Goal: Contribute content: Add original content to the website for others to see

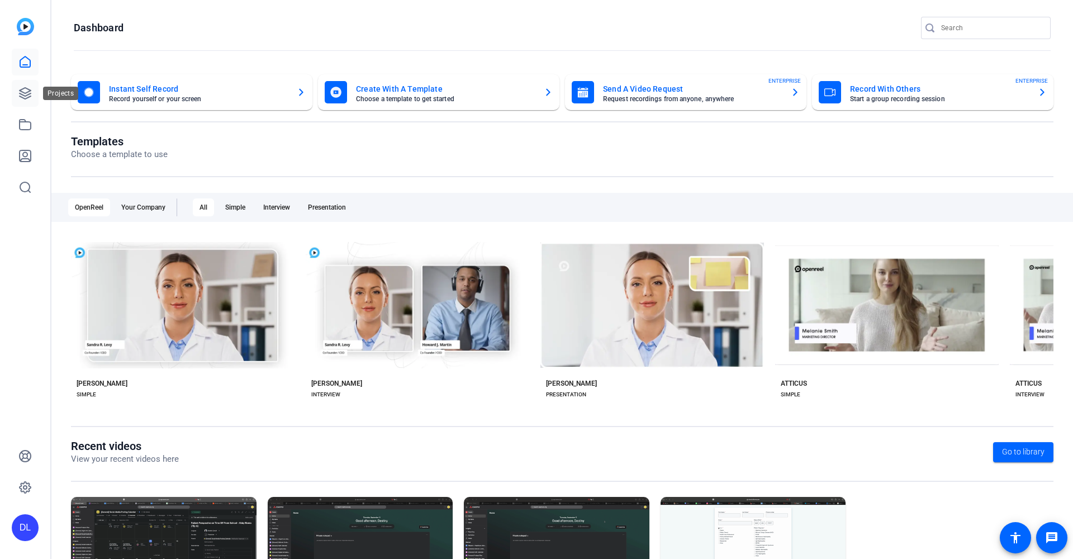
click at [25, 91] on icon at bounding box center [24, 93] width 13 height 13
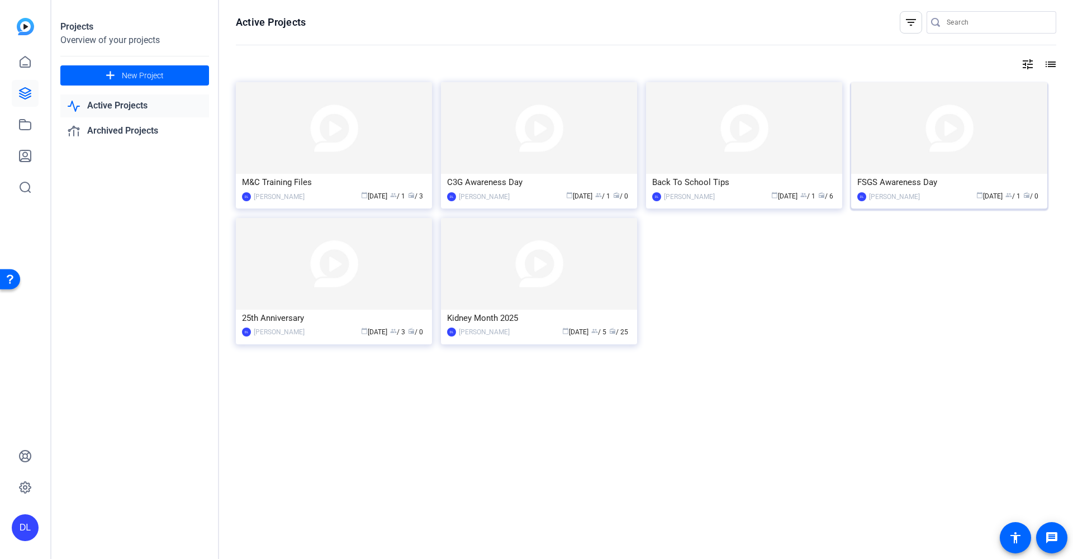
click at [948, 189] on div "FSGS Awareness Day" at bounding box center [949, 182] width 184 height 17
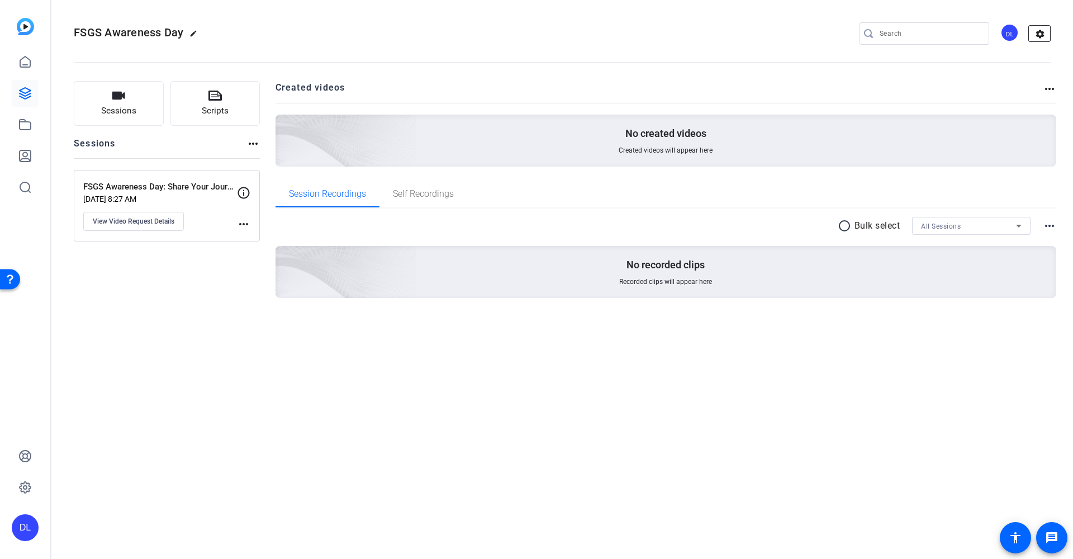
click at [1040, 35] on mat-icon "settings" at bounding box center [1040, 34] width 22 height 17
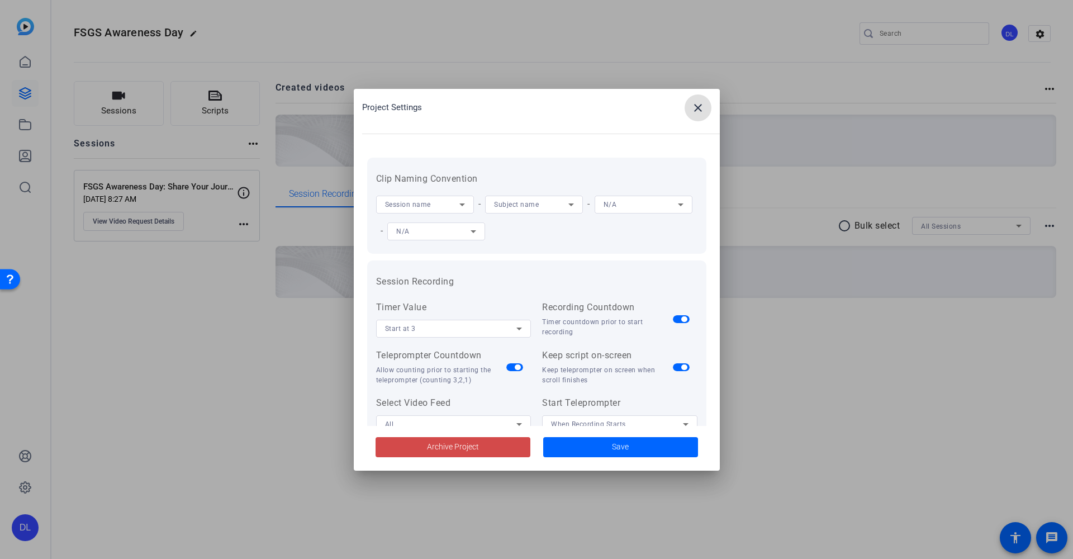
click at [488, 448] on span at bounding box center [452, 447] width 155 height 27
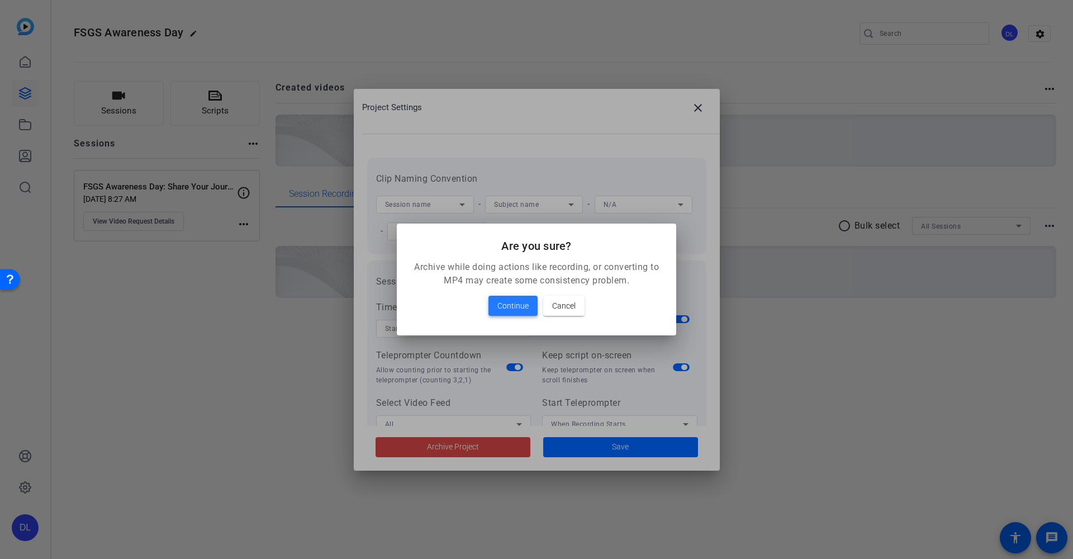
click at [521, 304] on span "Continue" at bounding box center [512, 305] width 31 height 13
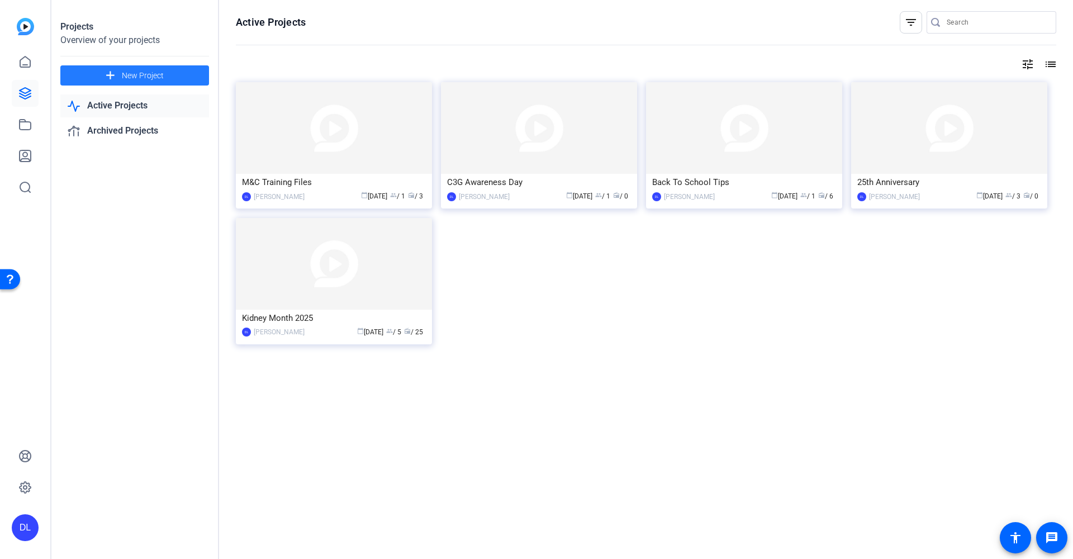
click at [180, 74] on span at bounding box center [134, 75] width 149 height 27
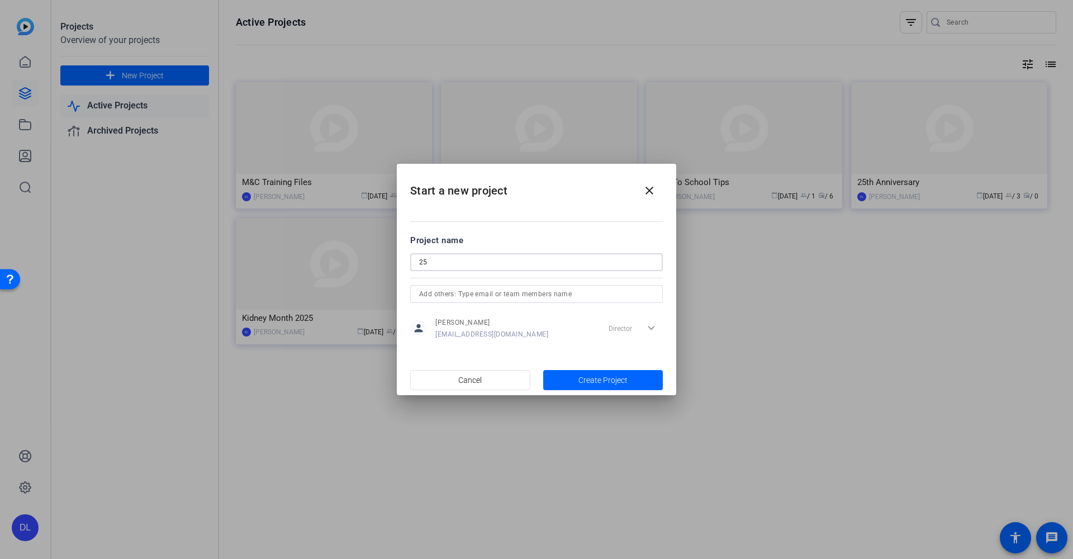
type input "2"
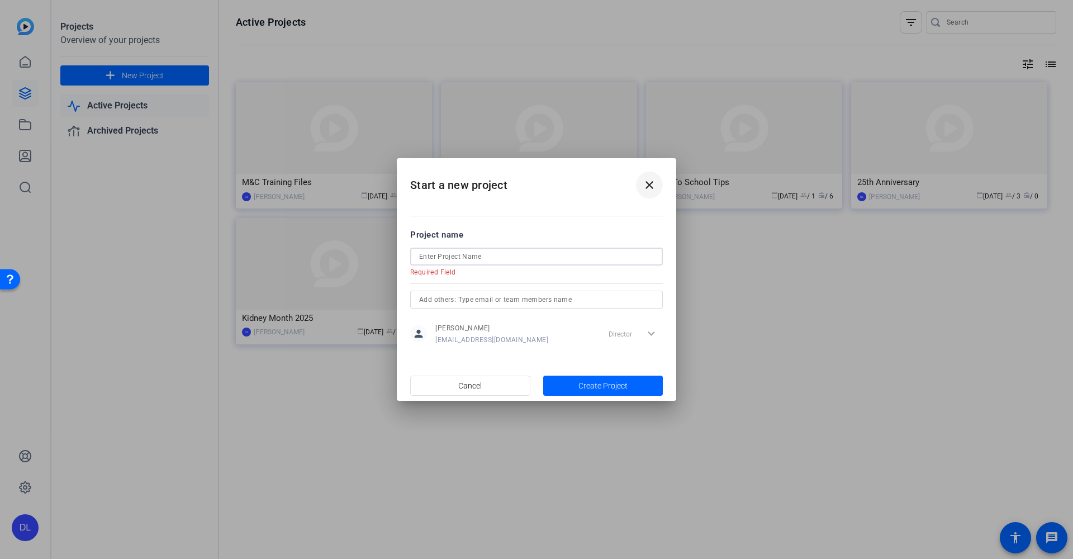
click at [649, 183] on mat-icon "close" at bounding box center [649, 184] width 13 height 13
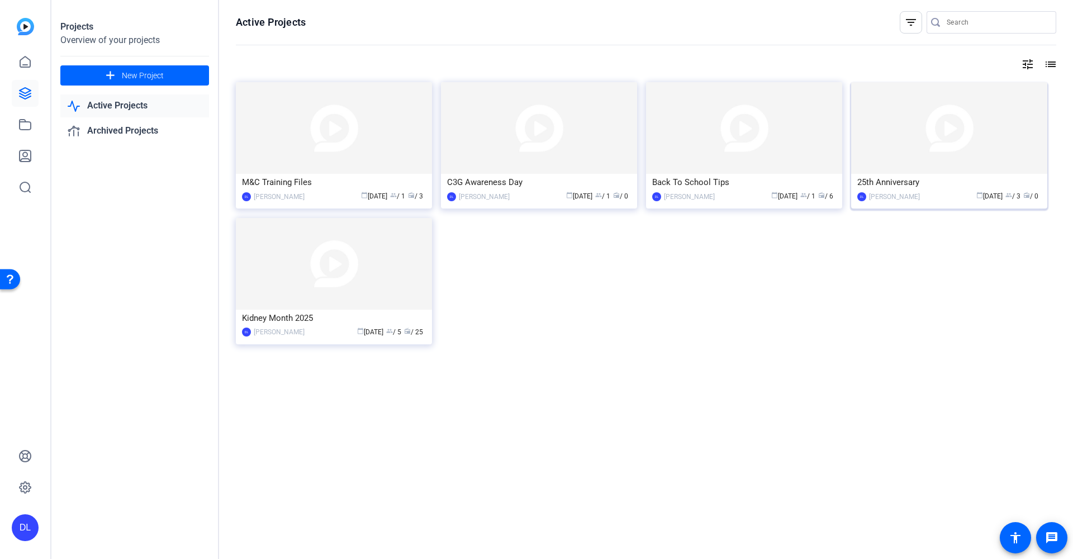
click at [936, 184] on div "25th Anniversary" at bounding box center [949, 182] width 184 height 17
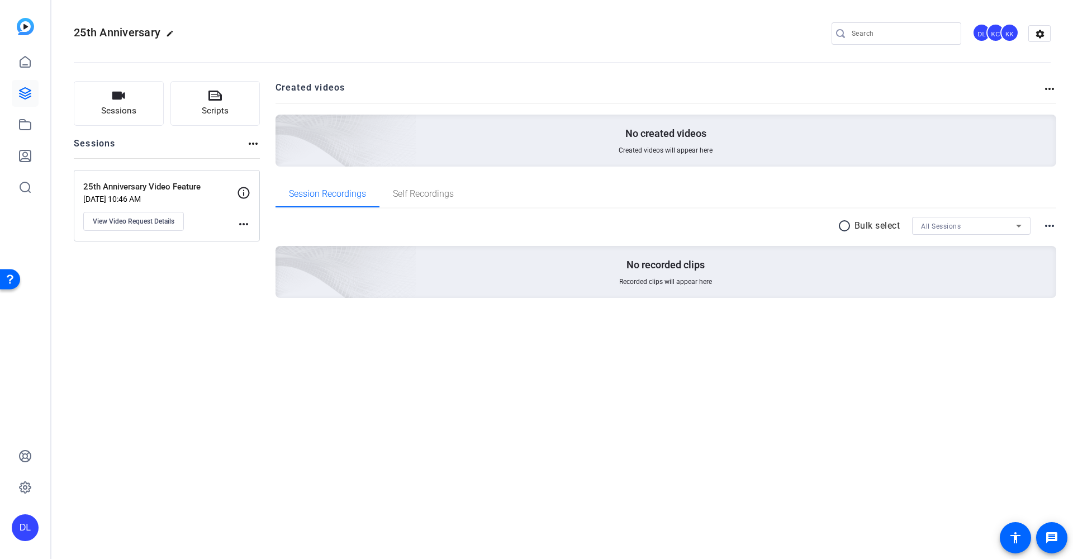
click at [160, 185] on p "25th Anniversary Video Feature" at bounding box center [160, 186] width 154 height 13
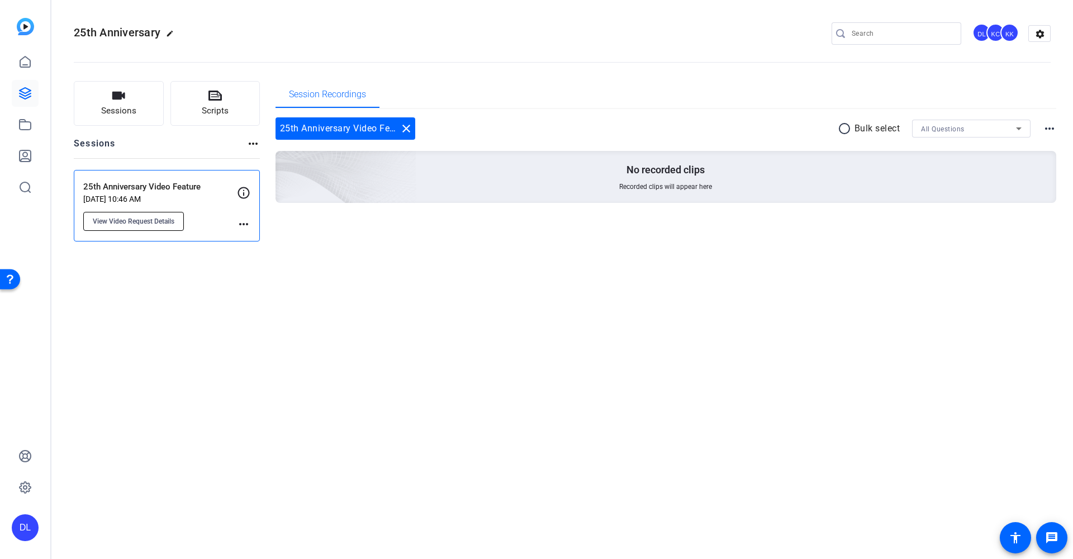
click at [168, 223] on span "View Video Request Details" at bounding box center [134, 221] width 82 height 9
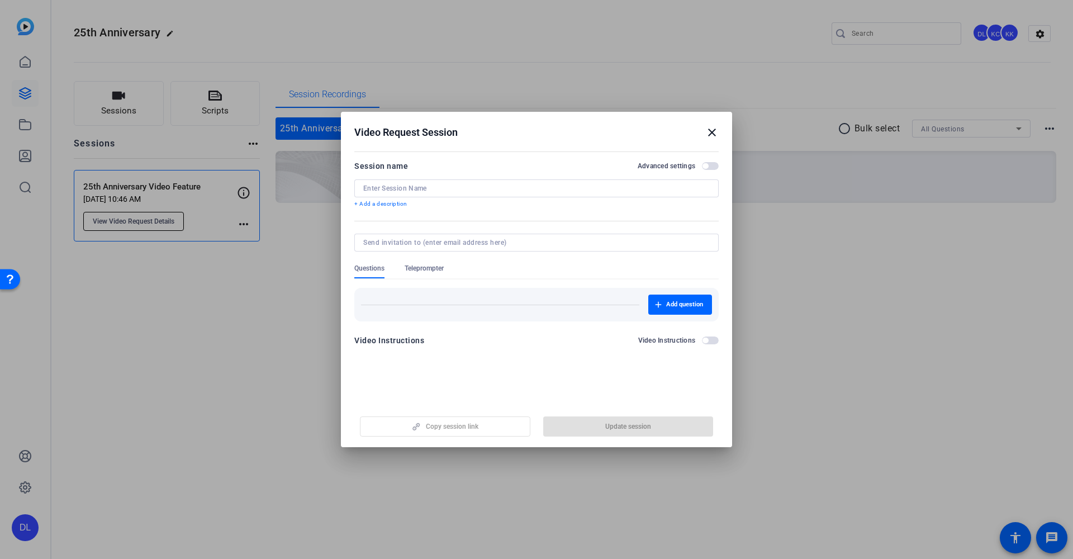
type input "25th Anniversary Video Feature"
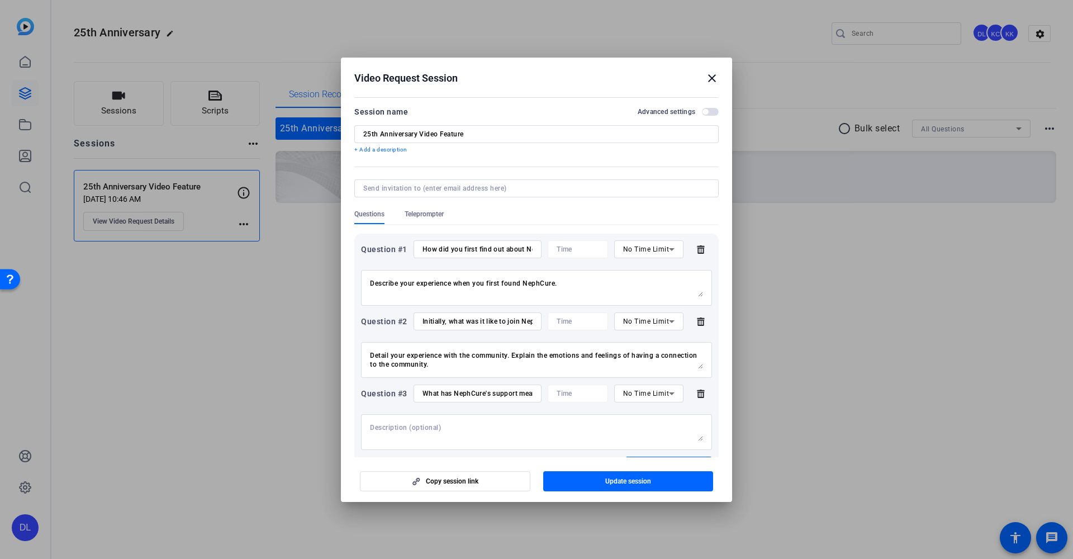
click at [710, 79] on mat-icon "close" at bounding box center [711, 78] width 13 height 13
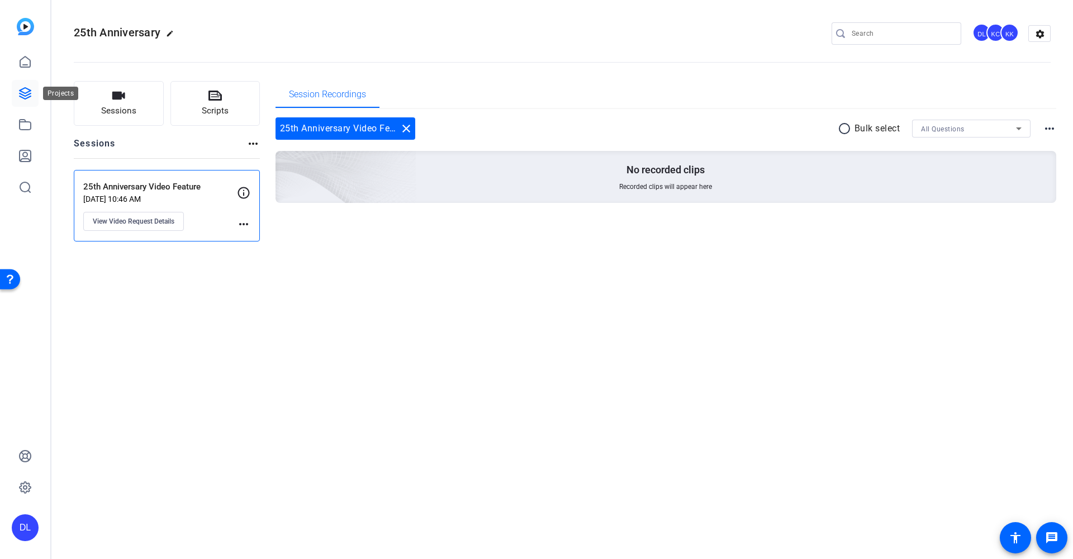
click at [23, 101] on link at bounding box center [25, 93] width 27 height 27
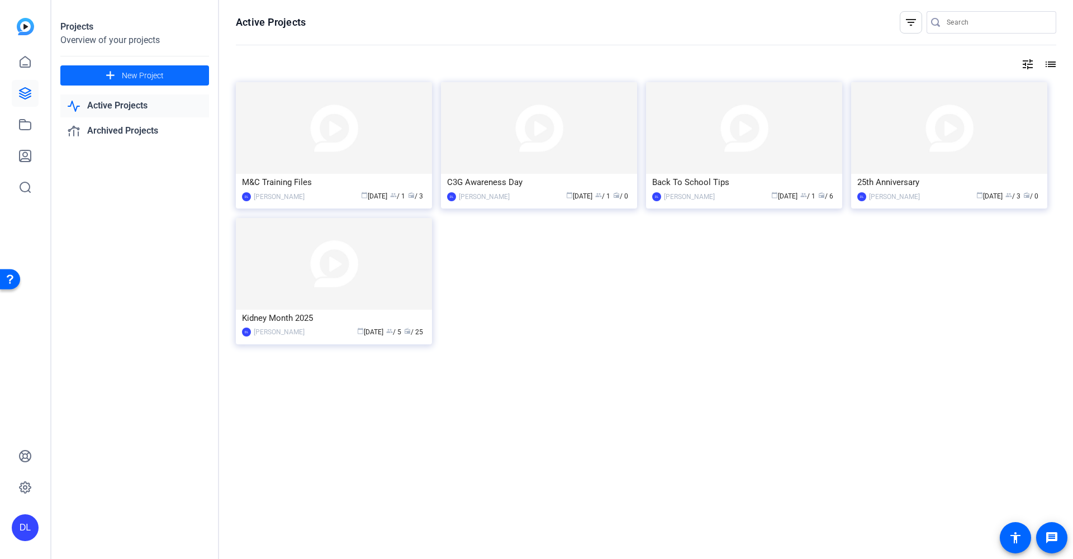
click at [161, 74] on span "New Project" at bounding box center [143, 76] width 42 height 12
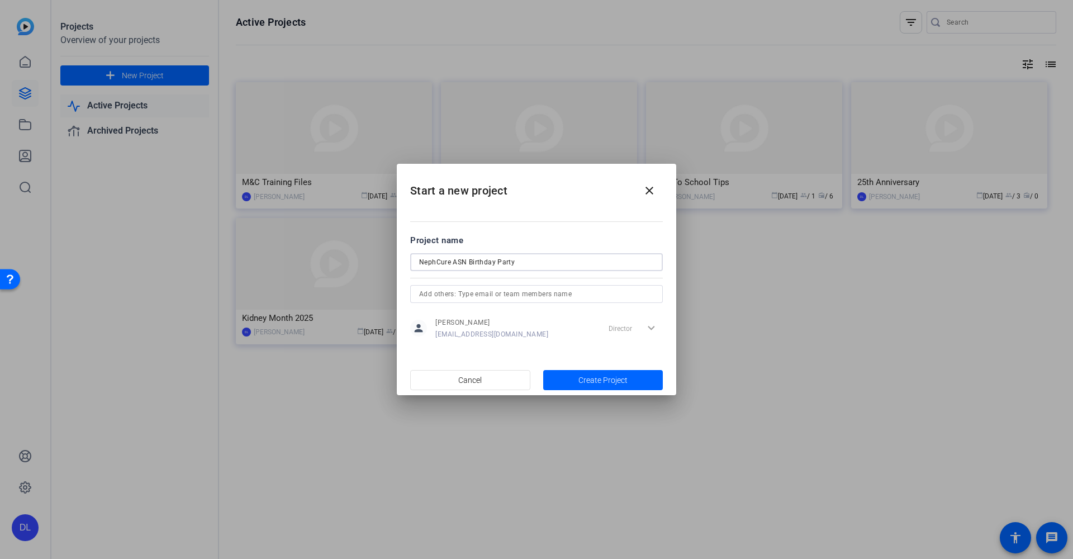
type input "NephCure ASN Birthday Party"
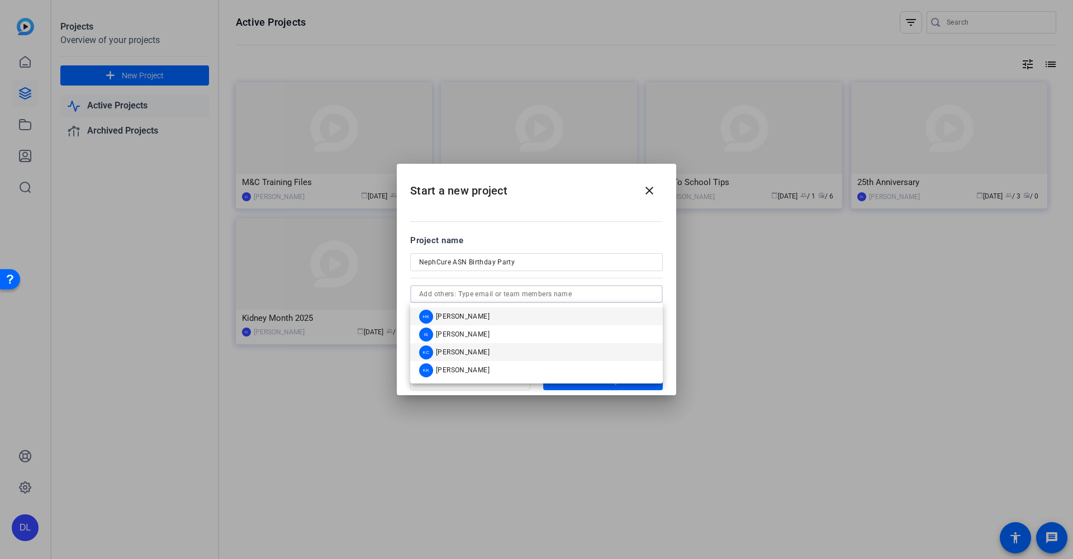
click at [526, 353] on mat-option "[PERSON_NAME] [PERSON_NAME]" at bounding box center [536, 352] width 253 height 18
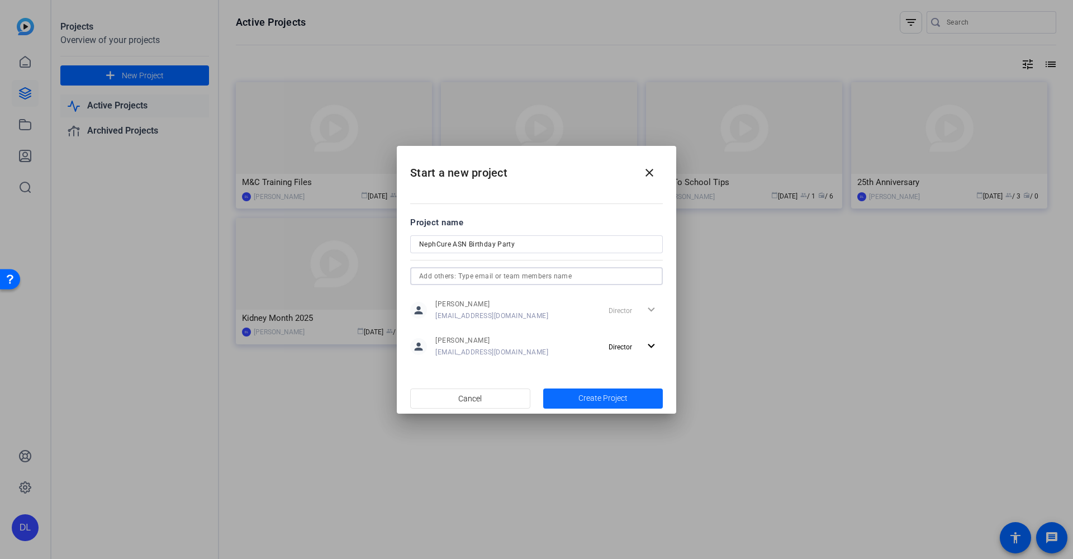
click at [614, 394] on span "Create Project" at bounding box center [602, 398] width 49 height 12
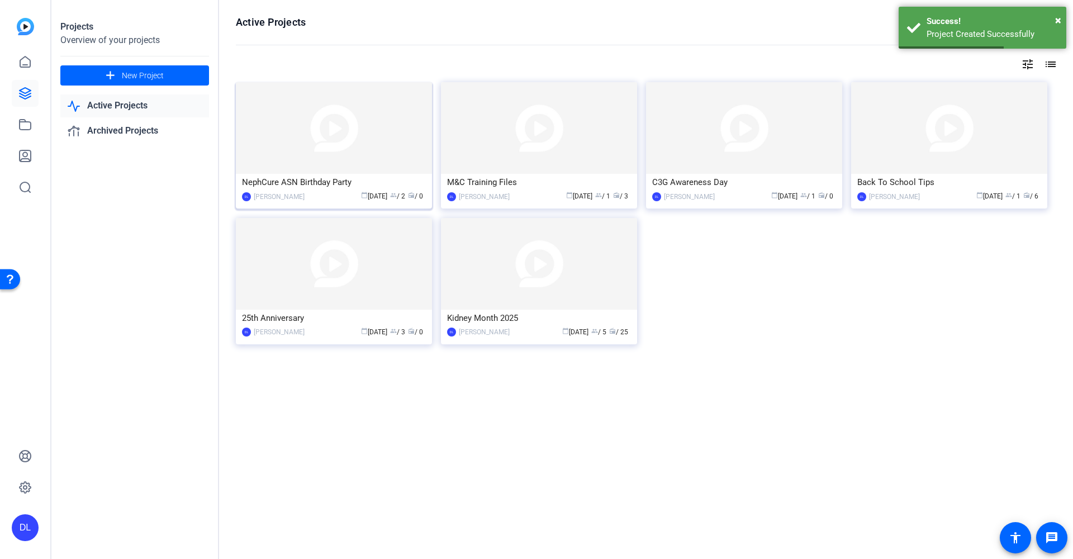
click at [331, 185] on div "NephCure ASN Birthday Party" at bounding box center [334, 182] width 184 height 17
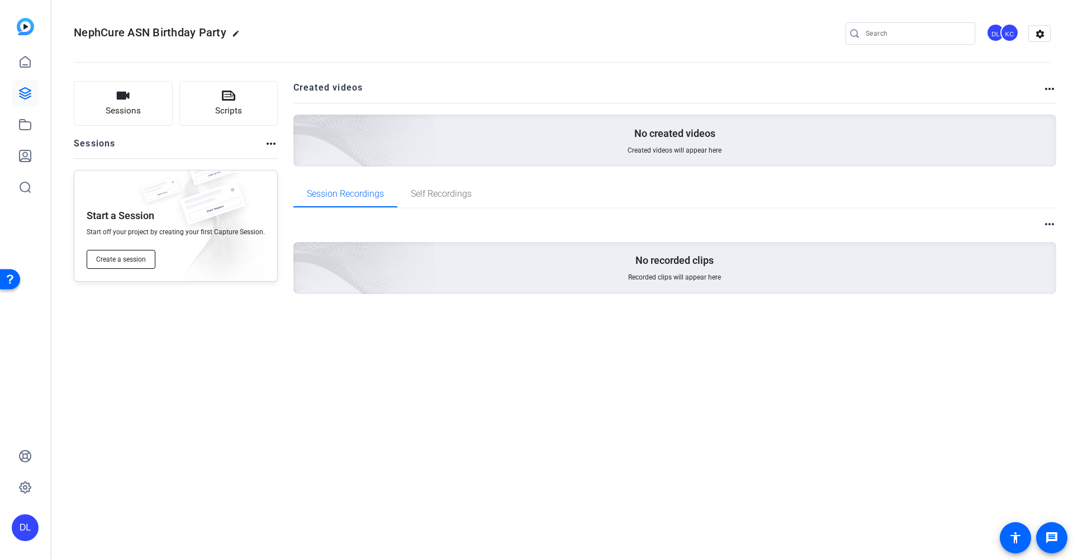
click at [140, 264] on button "Create a session" at bounding box center [121, 259] width 69 height 19
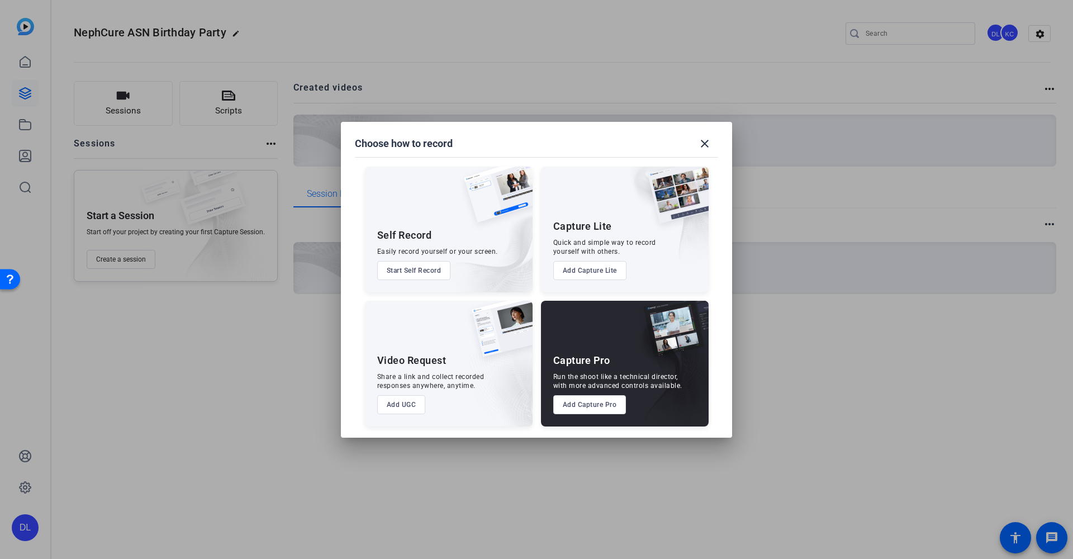
click at [420, 272] on button "Start Self Record" at bounding box center [414, 270] width 74 height 19
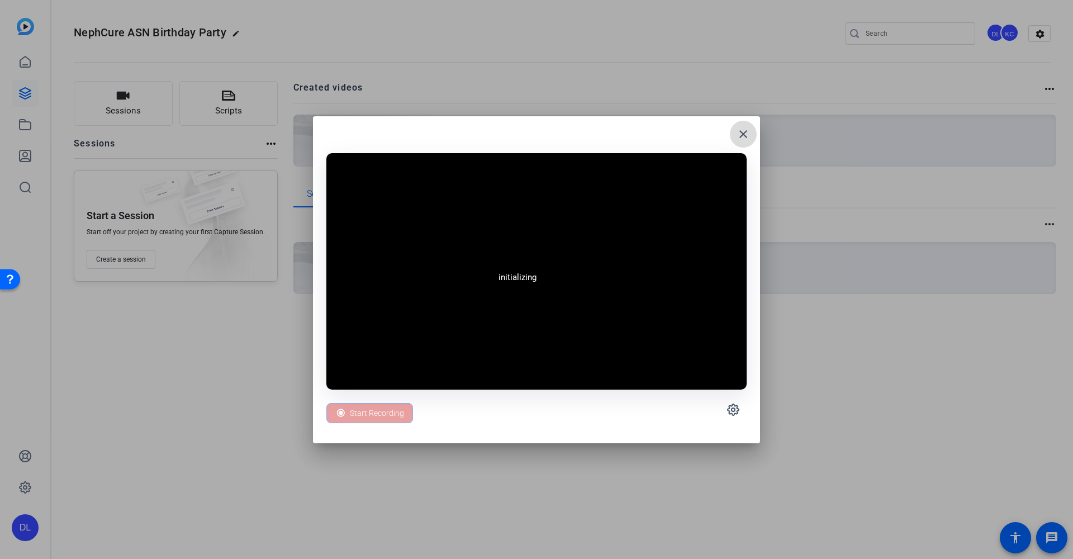
click at [743, 137] on mat-icon "close" at bounding box center [742, 133] width 13 height 13
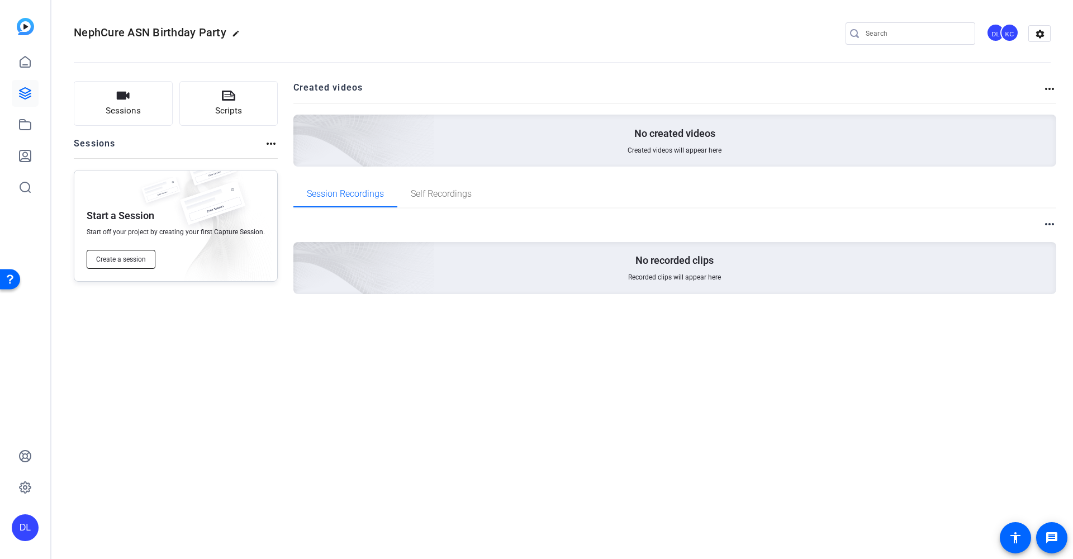
click at [131, 260] on span "Create a session" at bounding box center [121, 259] width 50 height 9
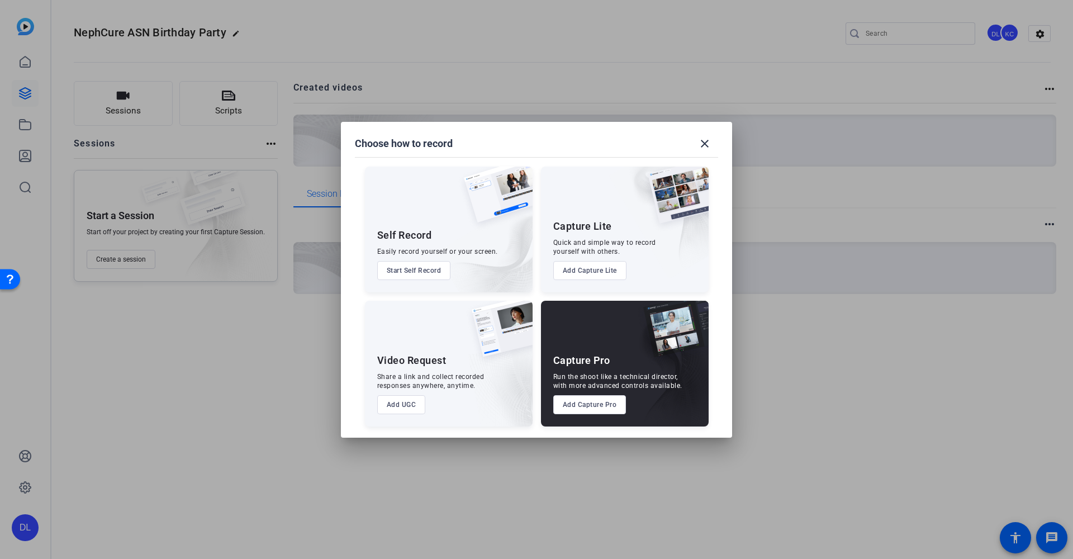
click at [420, 409] on button "Add UGC" at bounding box center [401, 404] width 49 height 19
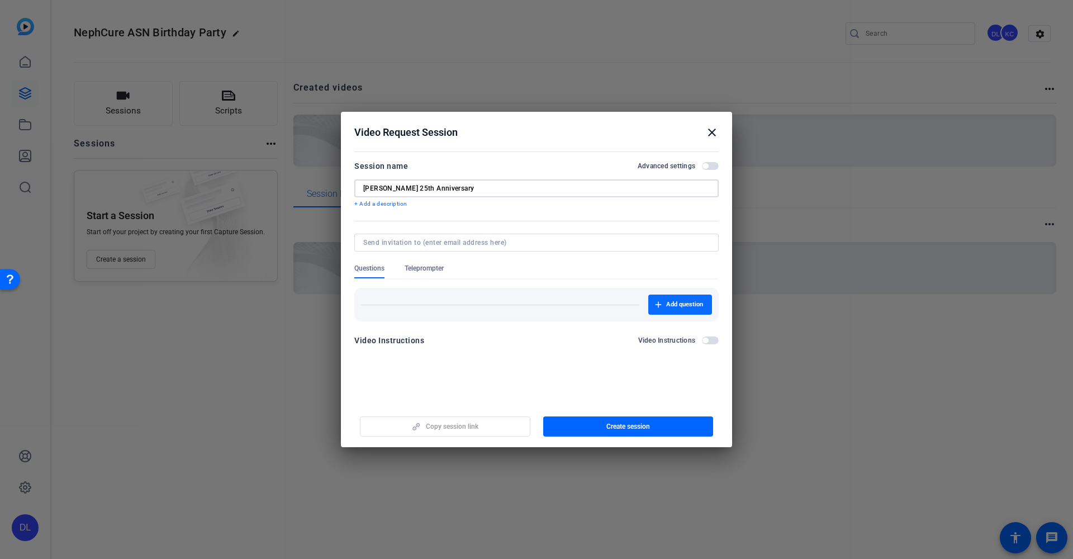
type input "[PERSON_NAME] 25th Anniversary"
click at [686, 304] on span "Add question" at bounding box center [684, 304] width 37 height 9
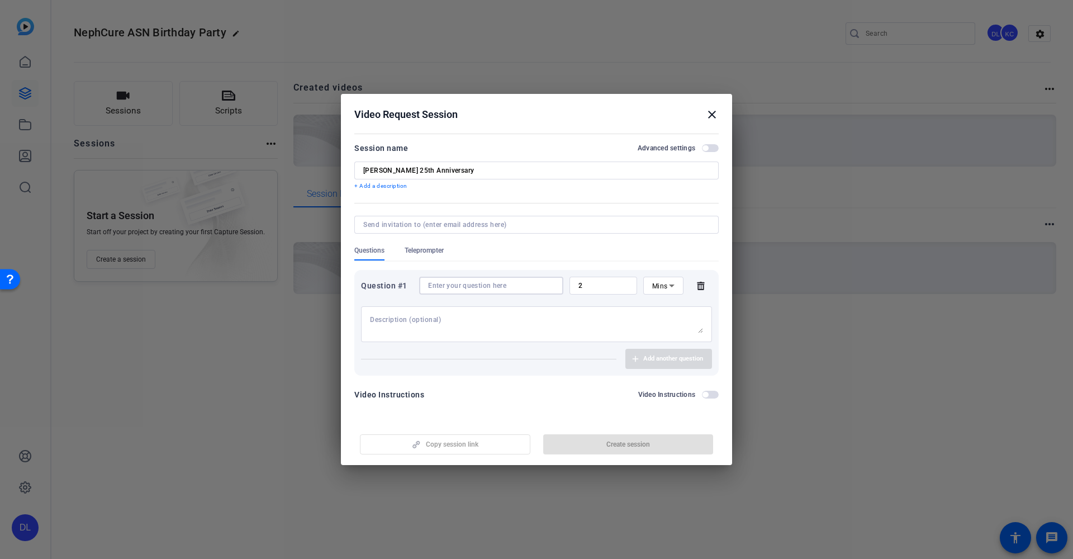
click at [459, 282] on input at bounding box center [491, 285] width 126 height 9
paste input "Can you tell us a bit about the early days"
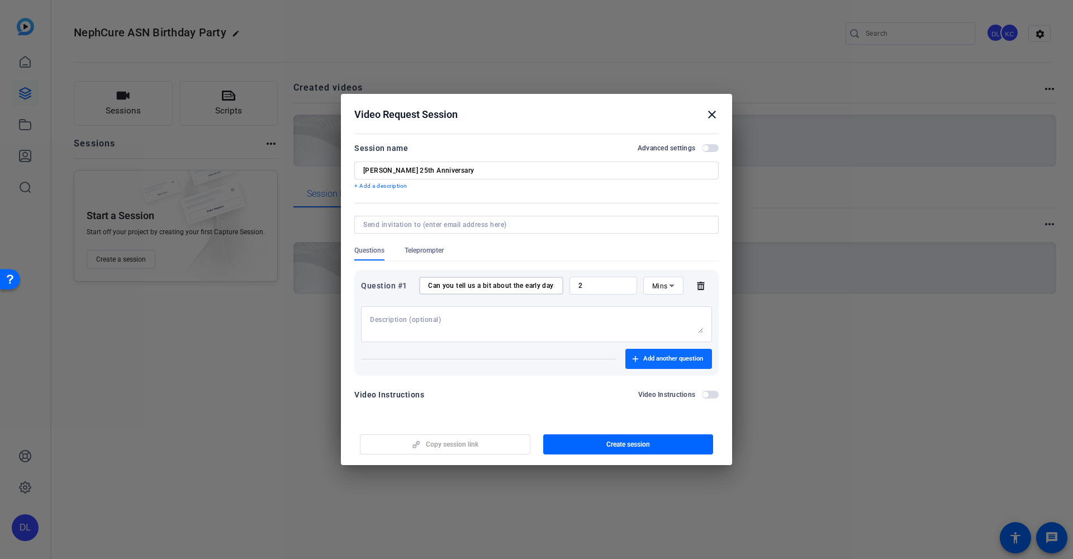
type input "Can you tell us a bit about the early days, what was it like for patients and f…"
click at [660, 359] on span "Add another question" at bounding box center [673, 358] width 60 height 9
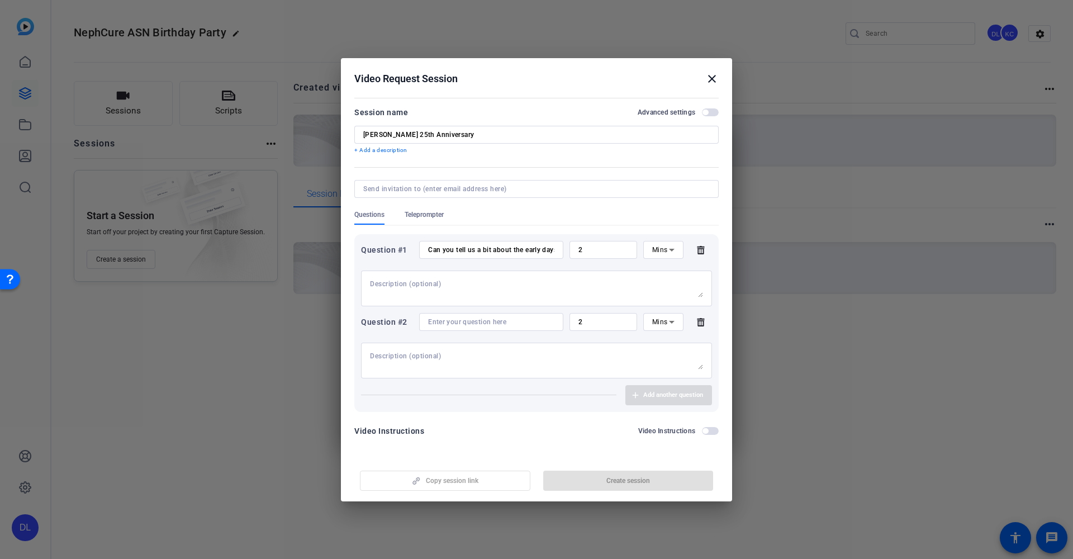
click at [472, 319] on input at bounding box center [491, 321] width 126 height 9
paste input "Looking at how far we’ve come, what stands out to you the most about the progre…"
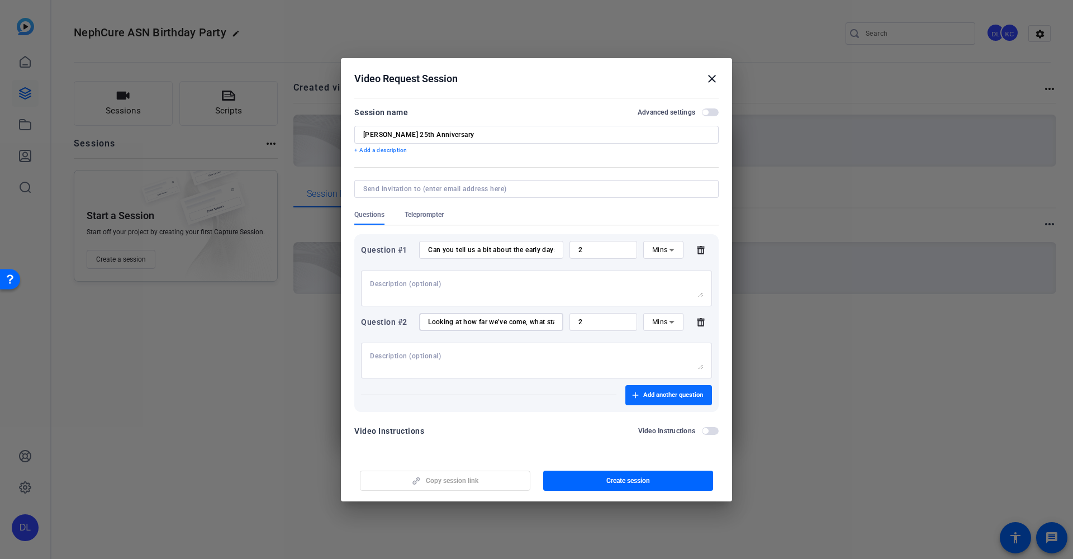
type input "Looking at how far we’ve come, what stands out to you the most about the progre…"
click at [654, 386] on span "button" at bounding box center [668, 395] width 87 height 27
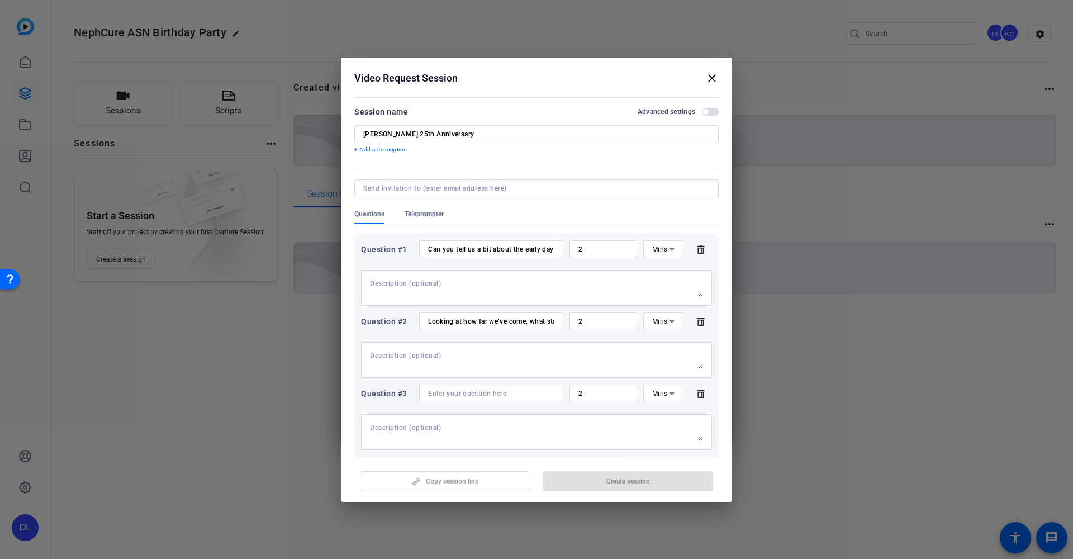
click at [490, 392] on input at bounding box center [491, 393] width 126 height 9
paste input "As you think about the future, what gives you the most hope or excitement about…"
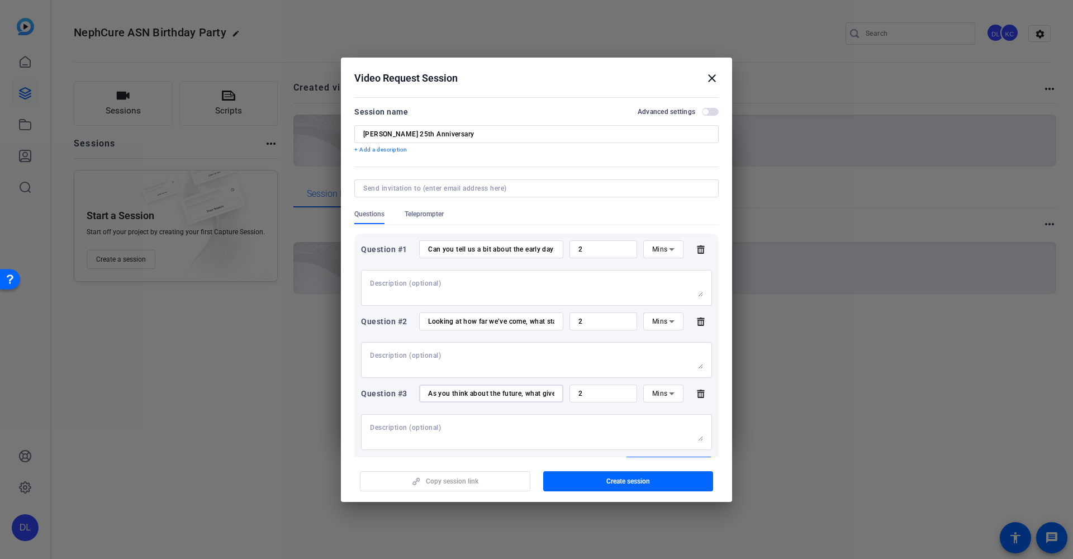
type input "As you think about the future, what gives you the most hope or excitement about…"
click at [498, 284] on textarea at bounding box center [536, 288] width 333 height 18
type textarea "Tell us about what your experience was when NephCure first started. The purpose…"
click at [495, 360] on textarea at bounding box center [536, 360] width 333 height 18
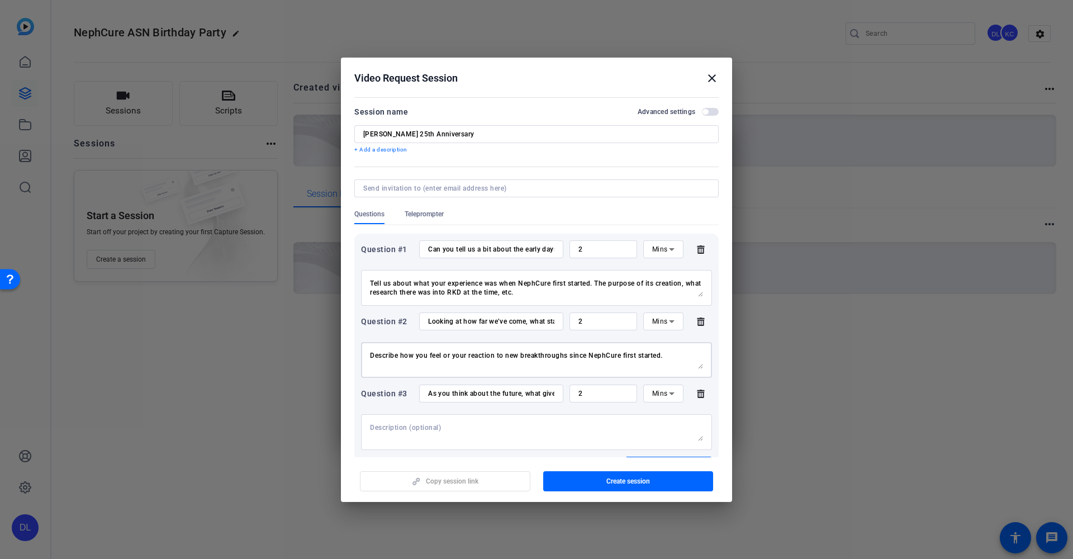
click at [668, 352] on textarea "Describe how you feel or your reaction to new breakthroughs since NephCure firs…" at bounding box center [536, 360] width 333 height 18
type textarea "Describe how you feel or your reaction to new breakthroughs since NephCure firs…"
click at [502, 427] on textarea at bounding box center [536, 432] width 333 height 18
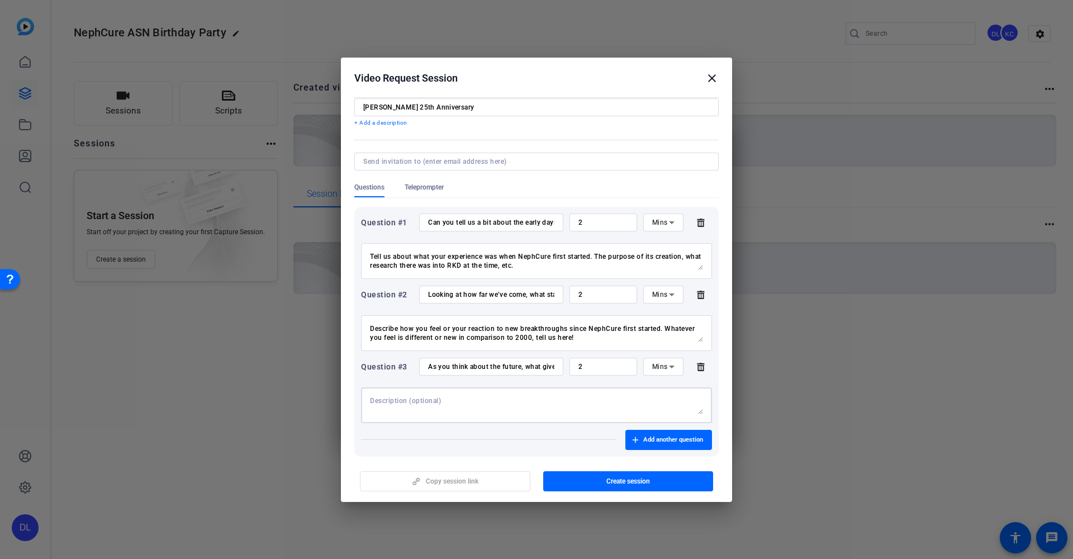
scroll to position [34, 0]
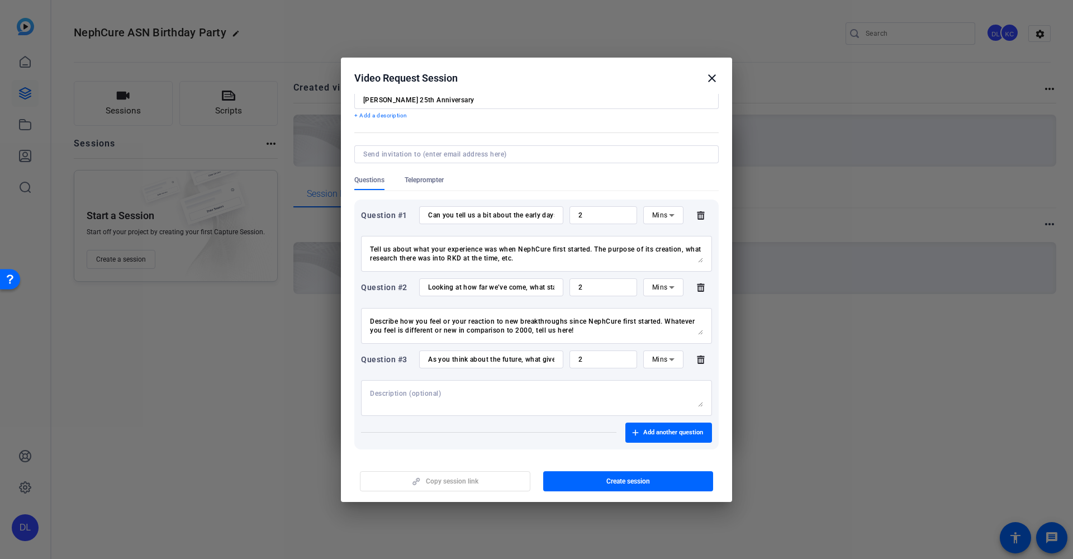
click at [542, 352] on div "As you think about the future, what gives you the most hope or excitement about…" at bounding box center [491, 359] width 126 height 18
click at [491, 394] on textarea at bounding box center [536, 398] width 333 height 18
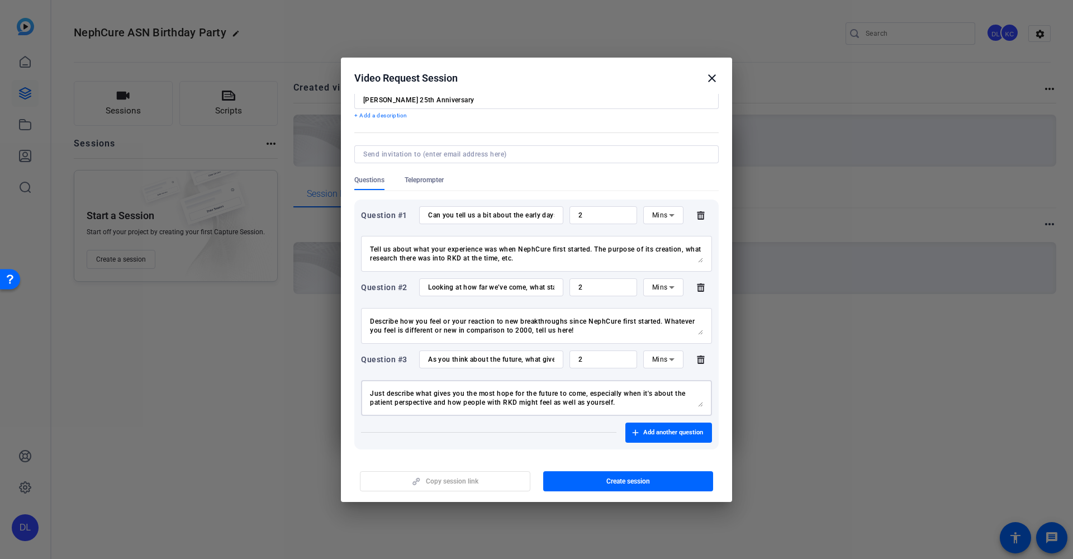
click at [646, 390] on textarea "Just describe what gives you the most hope for the future to come, especially w…" at bounding box center [536, 398] width 333 height 18
click at [627, 402] on textarea "Just describe what gives you the most hope for the future to come, especially w…" at bounding box center [536, 398] width 333 height 18
click at [655, 392] on textarea "Just describe what gives you the most hope for the future to come, especially w…" at bounding box center [536, 398] width 333 height 18
click at [617, 400] on textarea "Just describe what gives you the most hope for the future to come, especially w…" at bounding box center [536, 398] width 333 height 18
drag, startPoint x: 622, startPoint y: 398, endPoint x: 586, endPoint y: 393, distance: 36.2
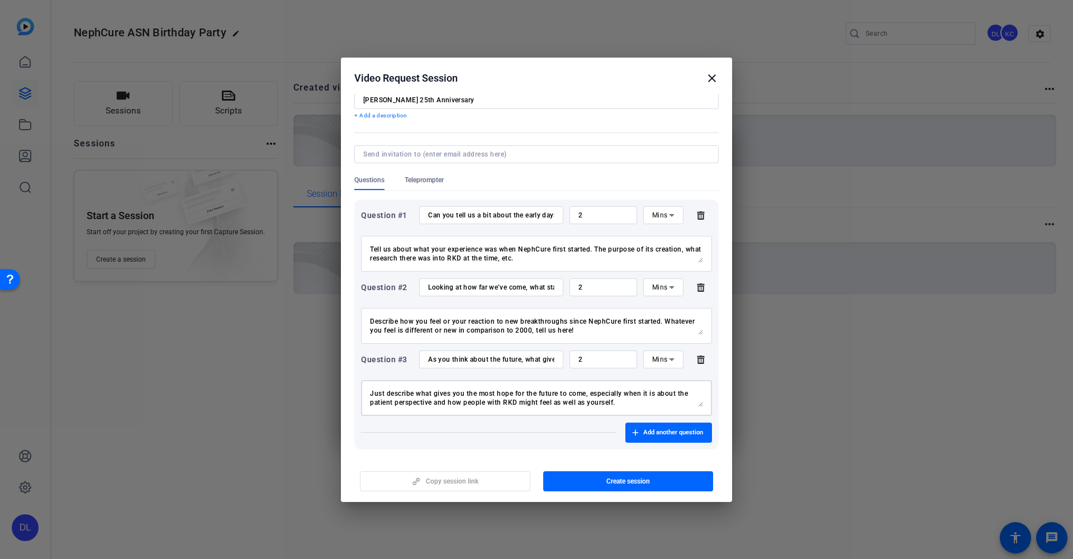
click at [586, 393] on textarea "Just describe what gives you the most hope for the future to come, especially w…" at bounding box center [536, 398] width 333 height 18
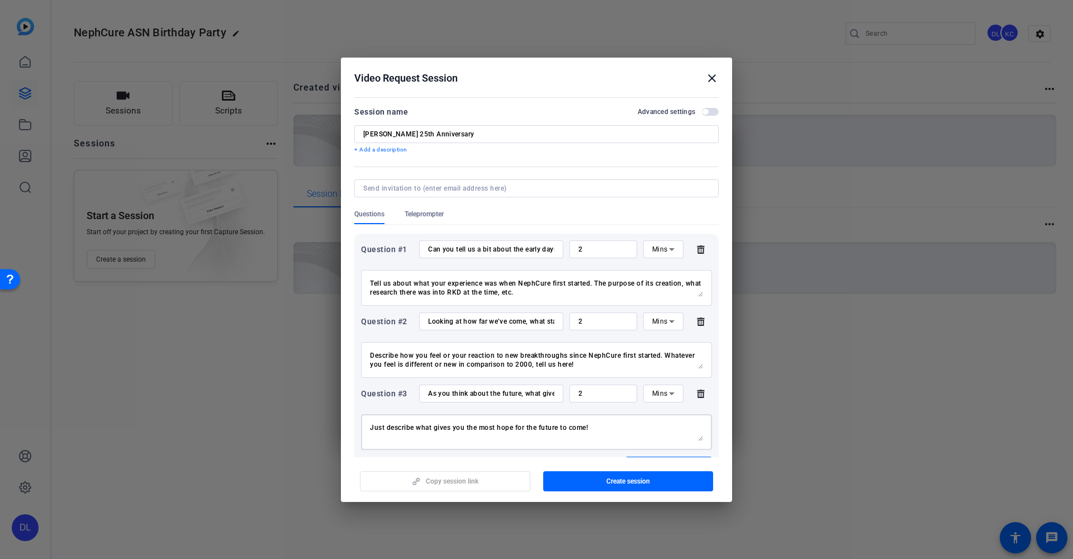
scroll to position [0, 0]
type textarea "Just describe what gives you the most hope for the future to come!"
click at [484, 249] on input "Can you tell us a bit about the early days, what was it like for patients and f…" at bounding box center [491, 249] width 126 height 9
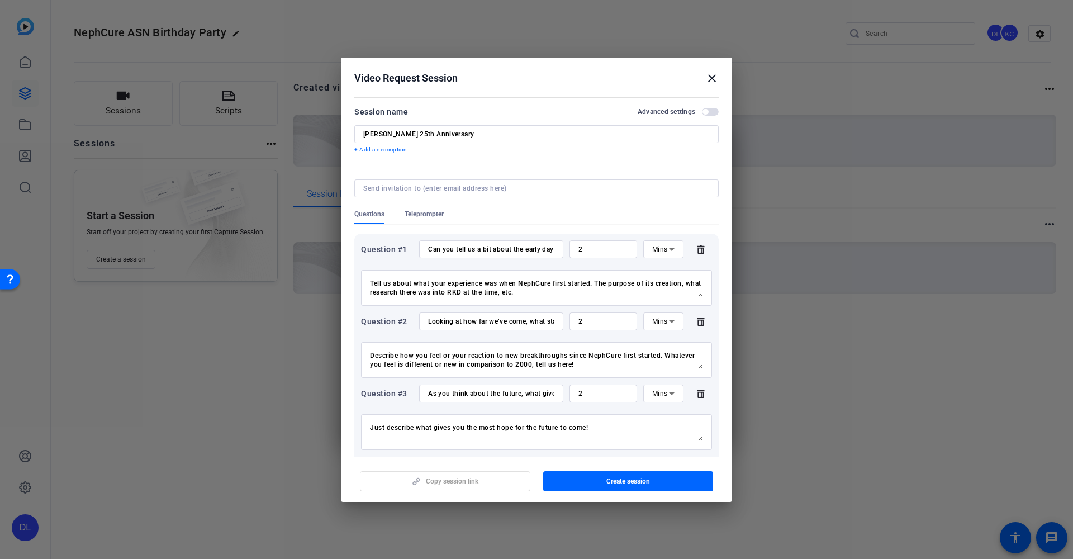
drag, startPoint x: 1068, startPoint y: 355, endPoint x: 537, endPoint y: 252, distance: 541.3
click at [537, 252] on input "Can you tell us a bit about the early days, what was it like for patients and f…" at bounding box center [491, 249] width 126 height 9
click at [546, 251] on input "Can you tell us a bit about the early days, what was it like for patients and f…" at bounding box center [491, 249] width 126 height 9
type input "Can you tell us a bit about the early days, what was it like for patients and f…"
click at [512, 324] on input "Looking at how far we’ve come, what stands out to you the most about the progre…" at bounding box center [491, 321] width 126 height 9
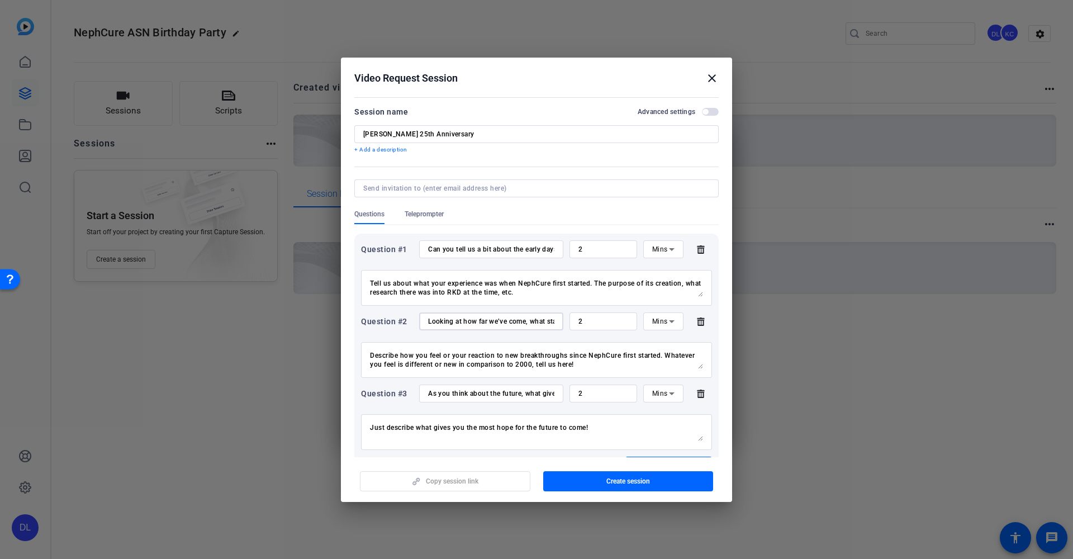
click at [499, 321] on input "Looking at how far we’ve come, what stands out to you the most about the progre…" at bounding box center [491, 321] width 126 height 9
click at [459, 395] on input "As you think about the future, what gives you the most hope or excitement about…" at bounding box center [491, 393] width 126 height 9
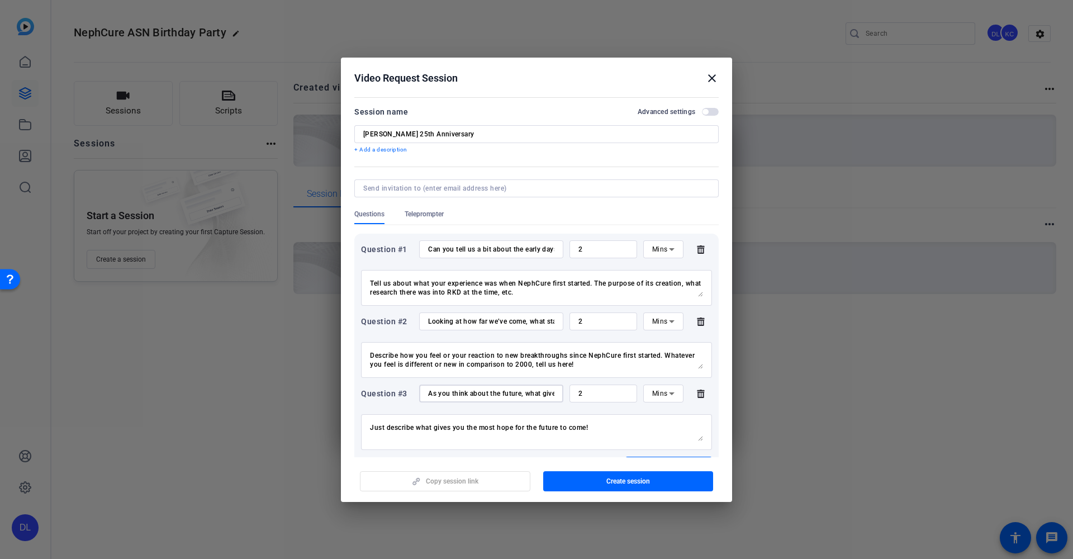
click at [459, 395] on input "As you think about the future, what gives you the most hope or excitement about…" at bounding box center [491, 393] width 126 height 9
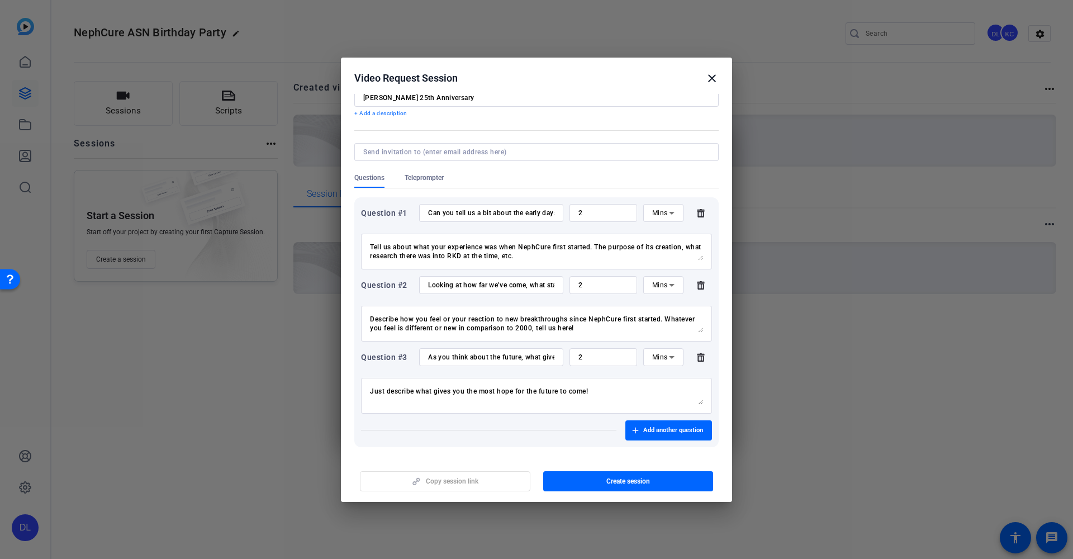
scroll to position [39, 0]
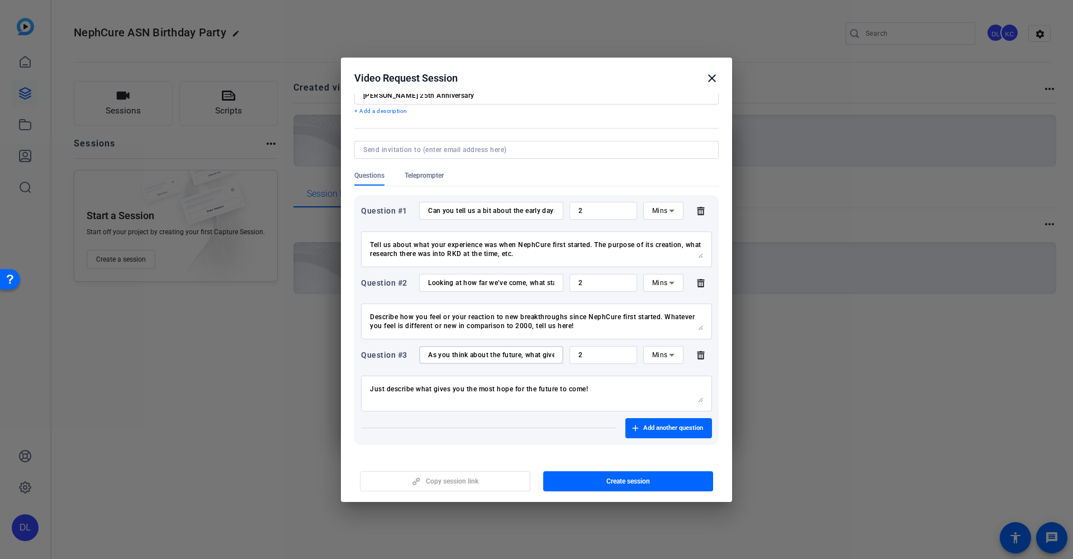
click at [499, 356] on input "As you think about the future, what gives you the most hope or excitement about…" at bounding box center [491, 354] width 126 height 9
click at [625, 478] on span "Create session" at bounding box center [628, 481] width 44 height 9
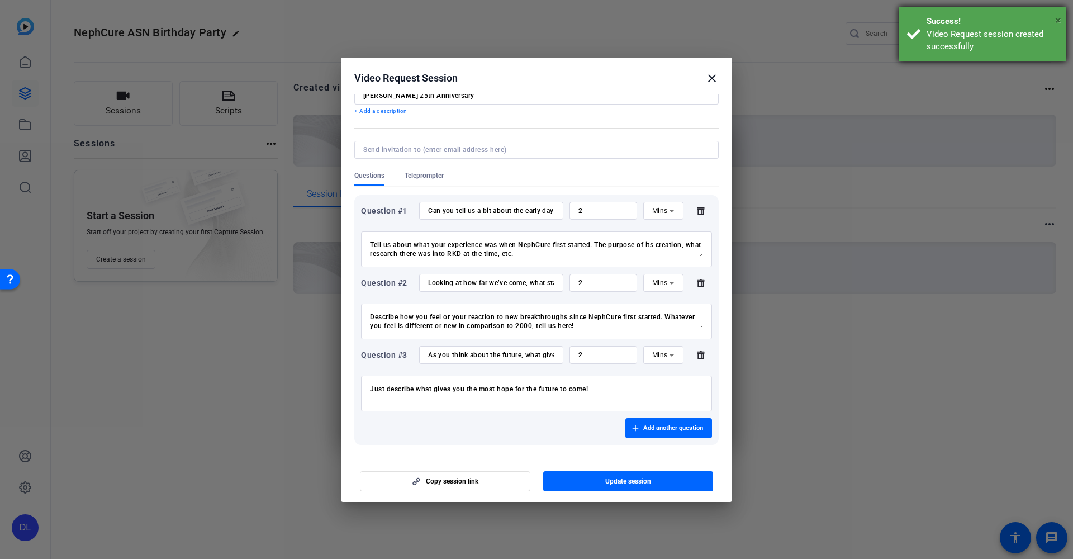
click at [1060, 22] on span "×" at bounding box center [1058, 19] width 6 height 13
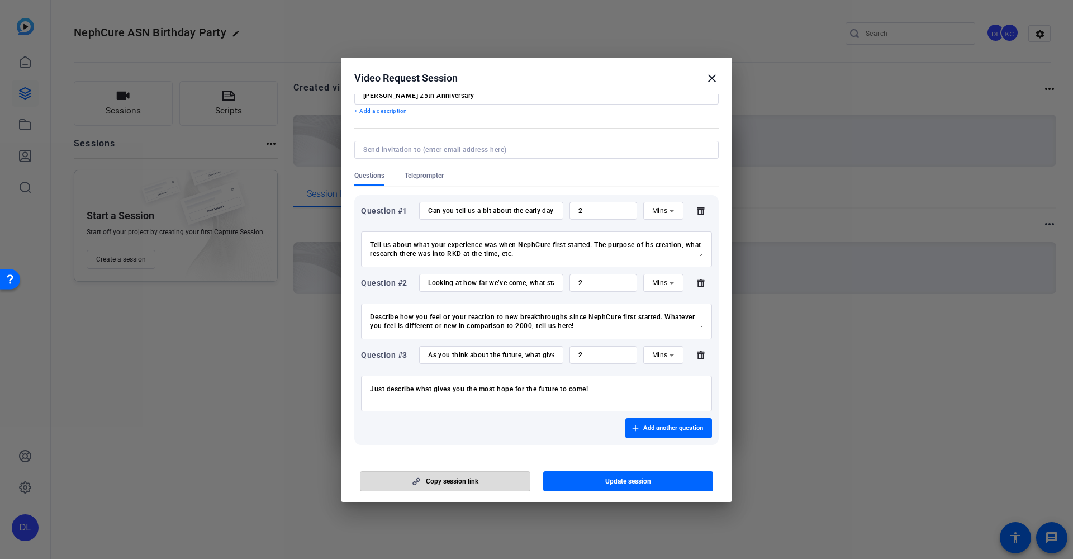
click at [454, 477] on span "Copy session link" at bounding box center [452, 481] width 53 height 9
click at [718, 76] on mat-icon "close" at bounding box center [711, 78] width 13 height 13
